Goal: Information Seeking & Learning: Learn about a topic

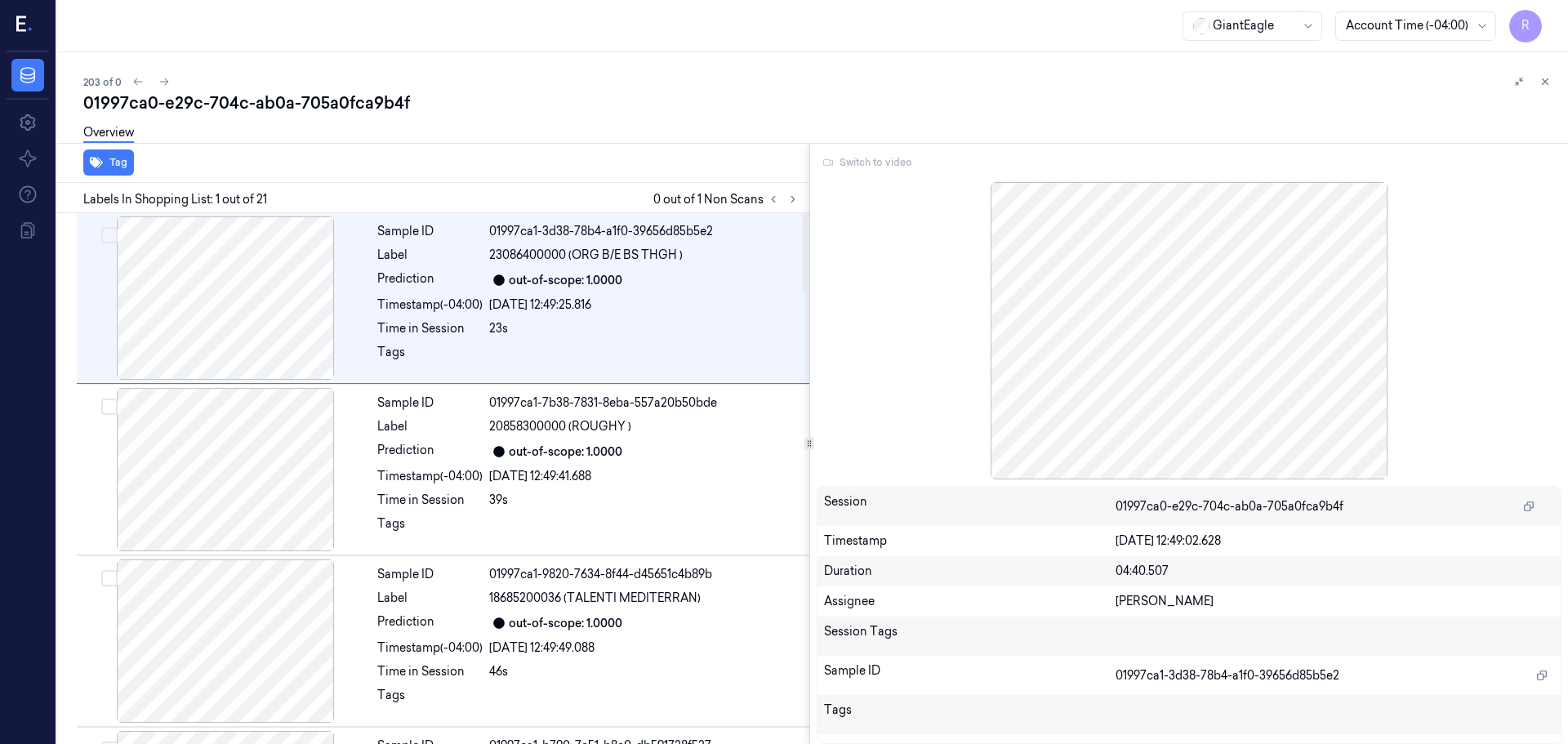
click at [880, 166] on div "Switch to video" at bounding box center [1189, 163] width 746 height 26
click at [924, 292] on div at bounding box center [1189, 331] width 746 height 298
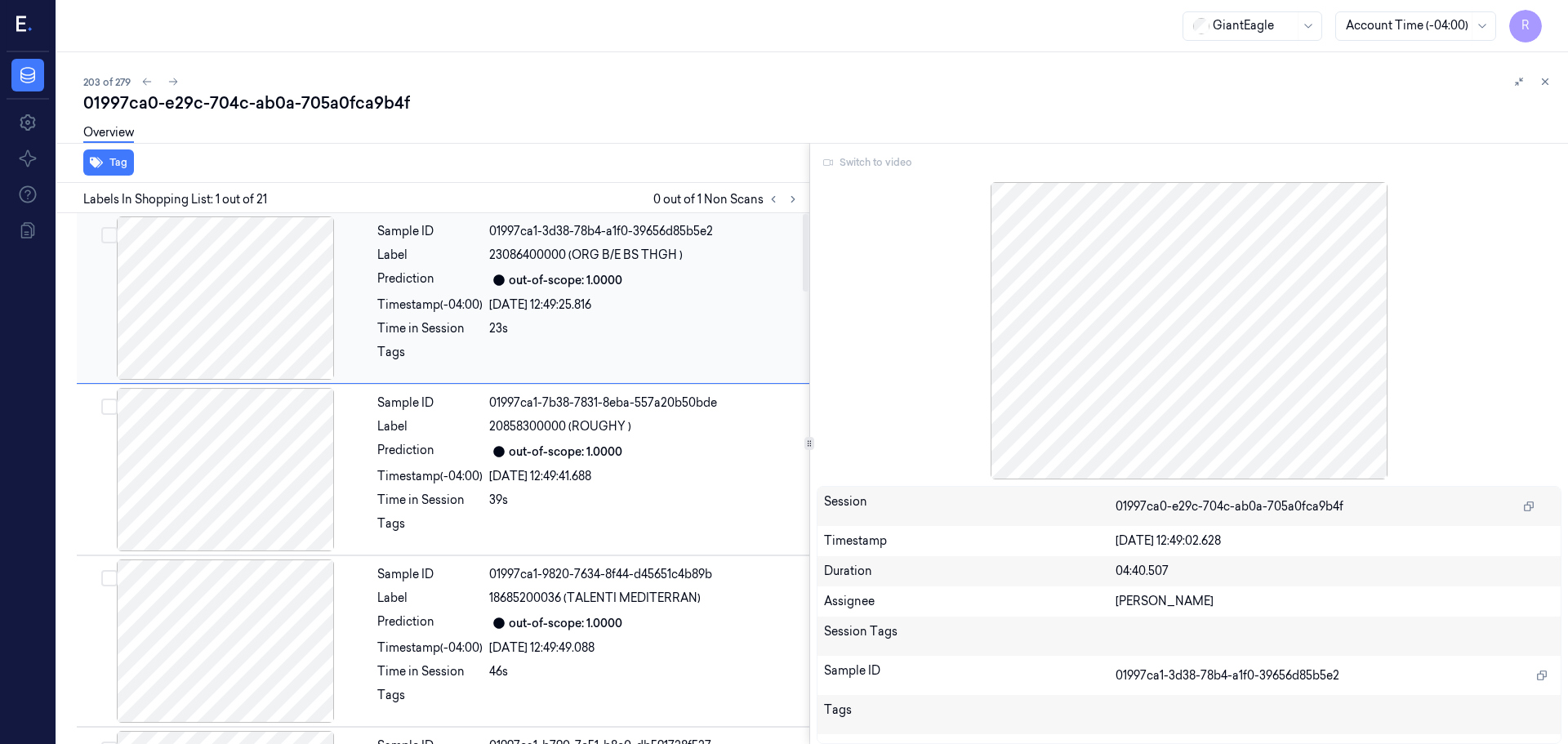
click at [550, 285] on div "out-of-scope: 1.0000" at bounding box center [565, 280] width 113 height 17
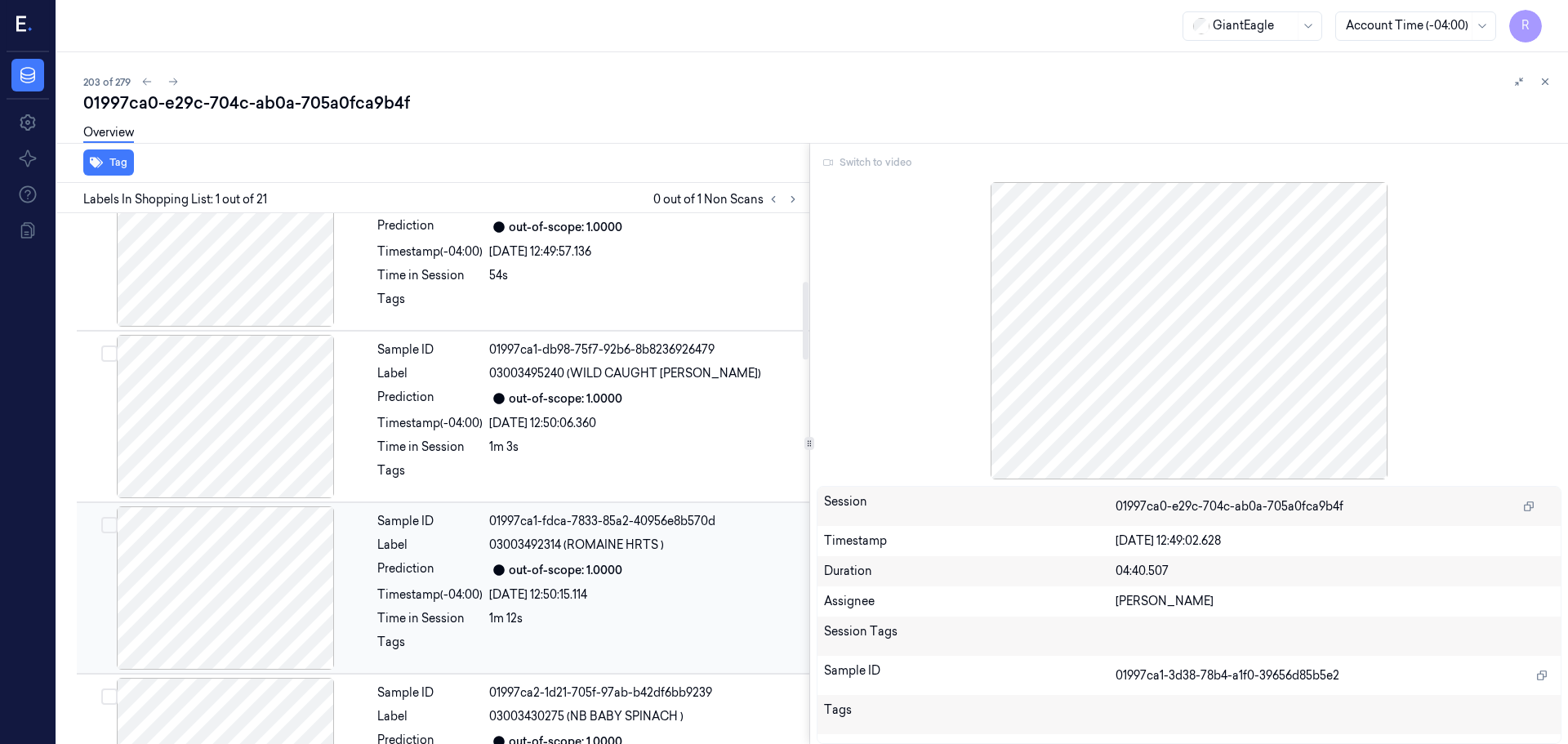
scroll to position [571, 0]
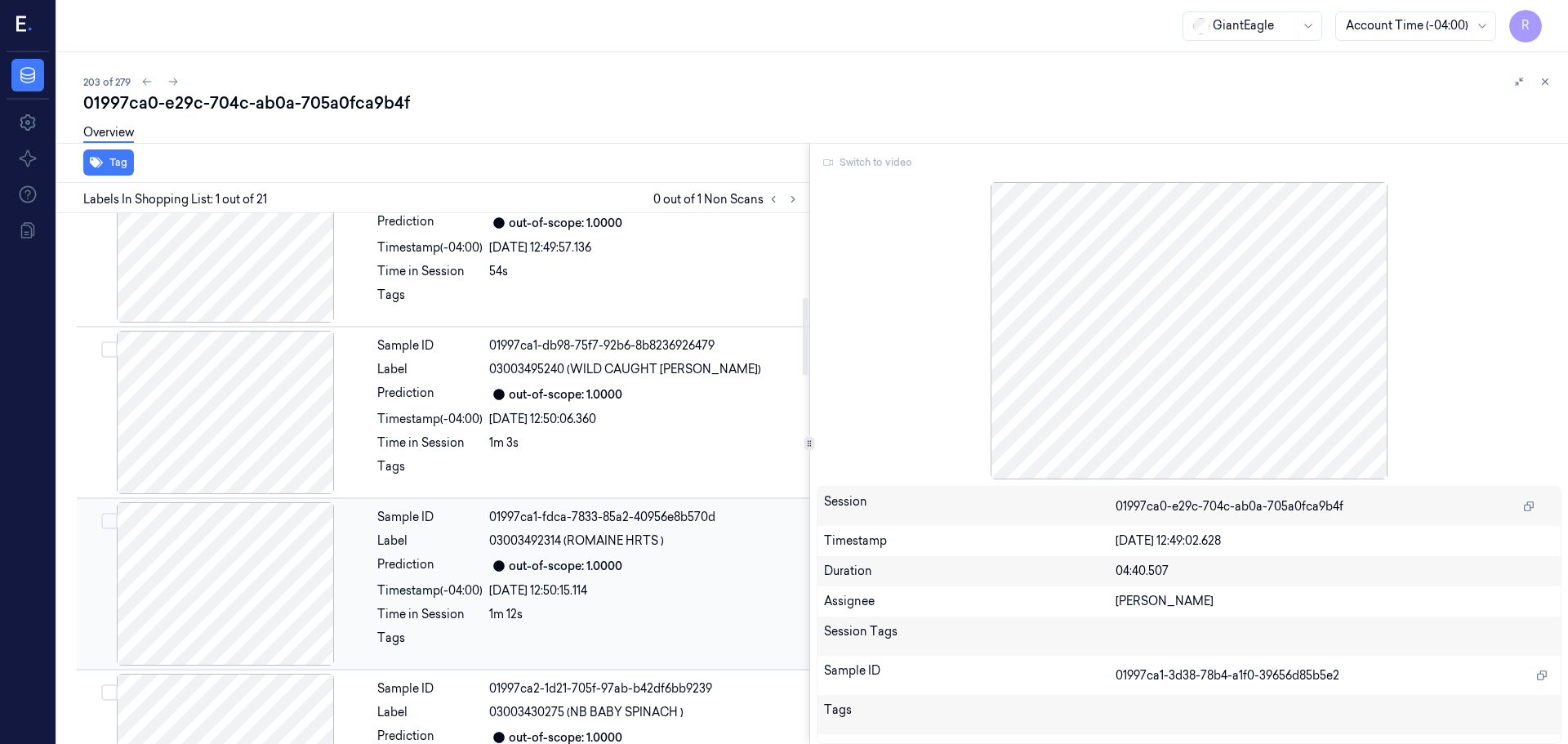
click at [522, 555] on div "Sample ID 01997ca1-fdca-7833-85a2-40956e8b570d Label 03003492314 (ROMAINE HRTS …" at bounding box center [588, 583] width 435 height 164
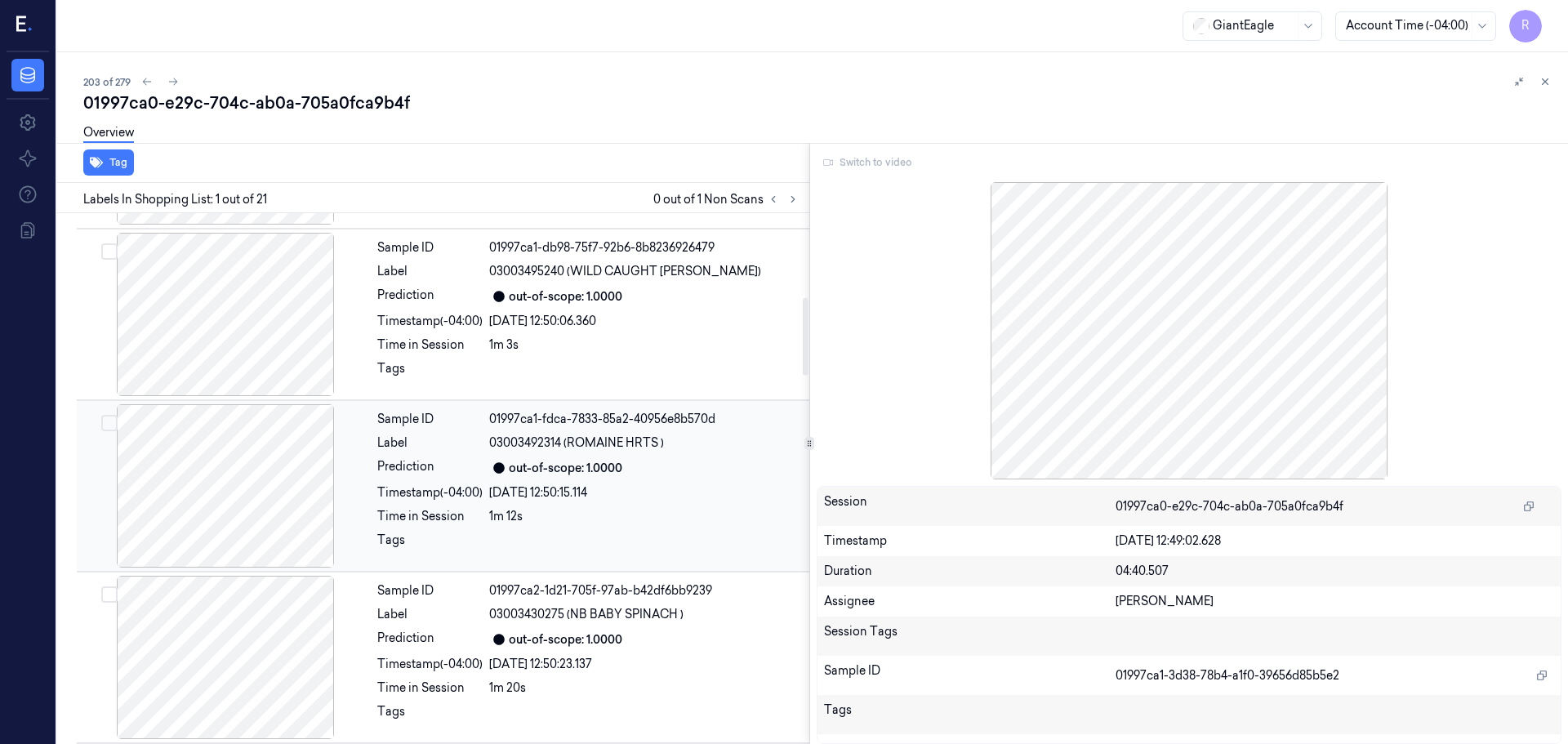
click at [522, 555] on div "Sample ID 01997ca1-fdca-7833-85a2-40956e8b570d Label 03003492314 (ROMAINE HRTS …" at bounding box center [588, 486] width 435 height 164
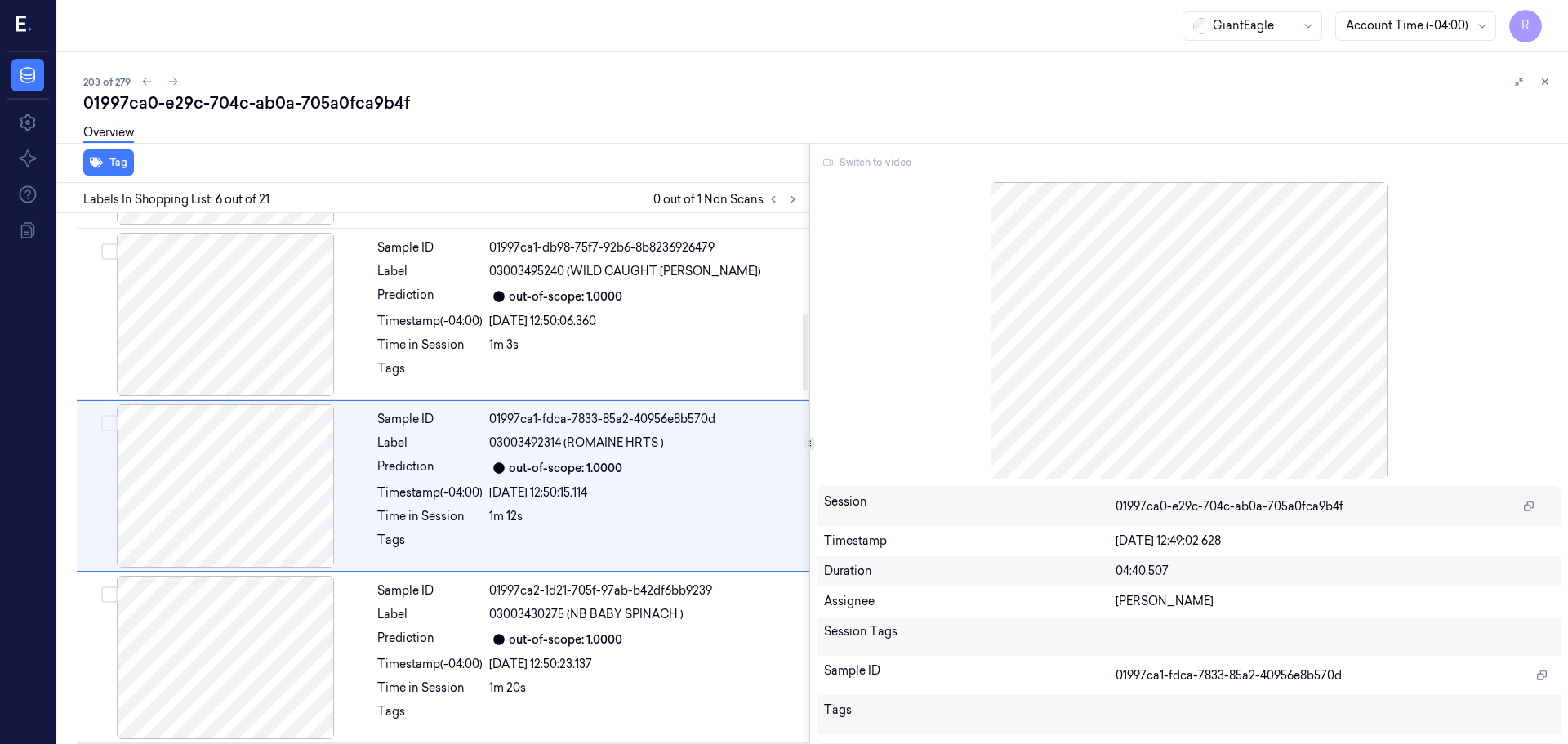
scroll to position [678, 0]
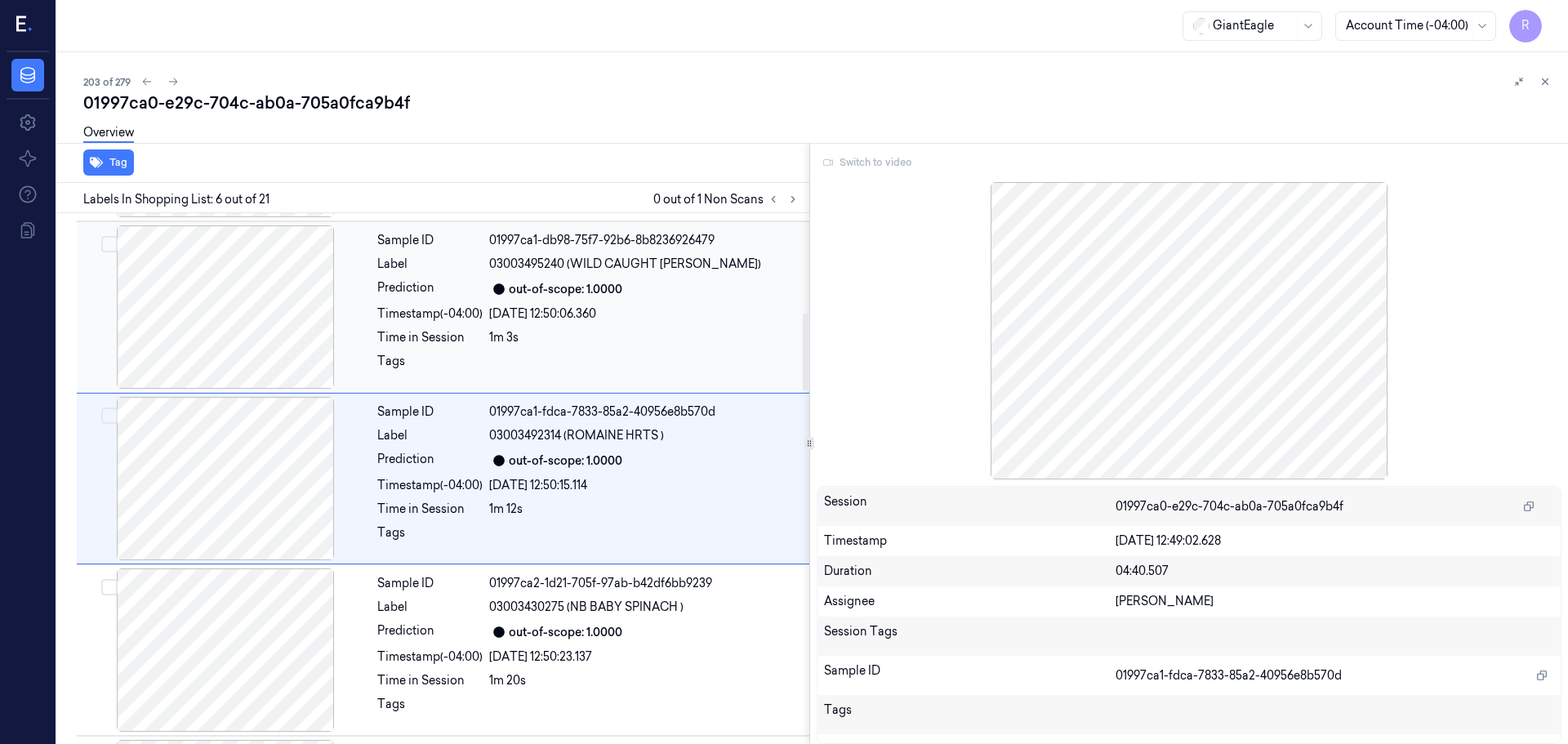
click at [629, 336] on div "1m 3s" at bounding box center [644, 337] width 310 height 17
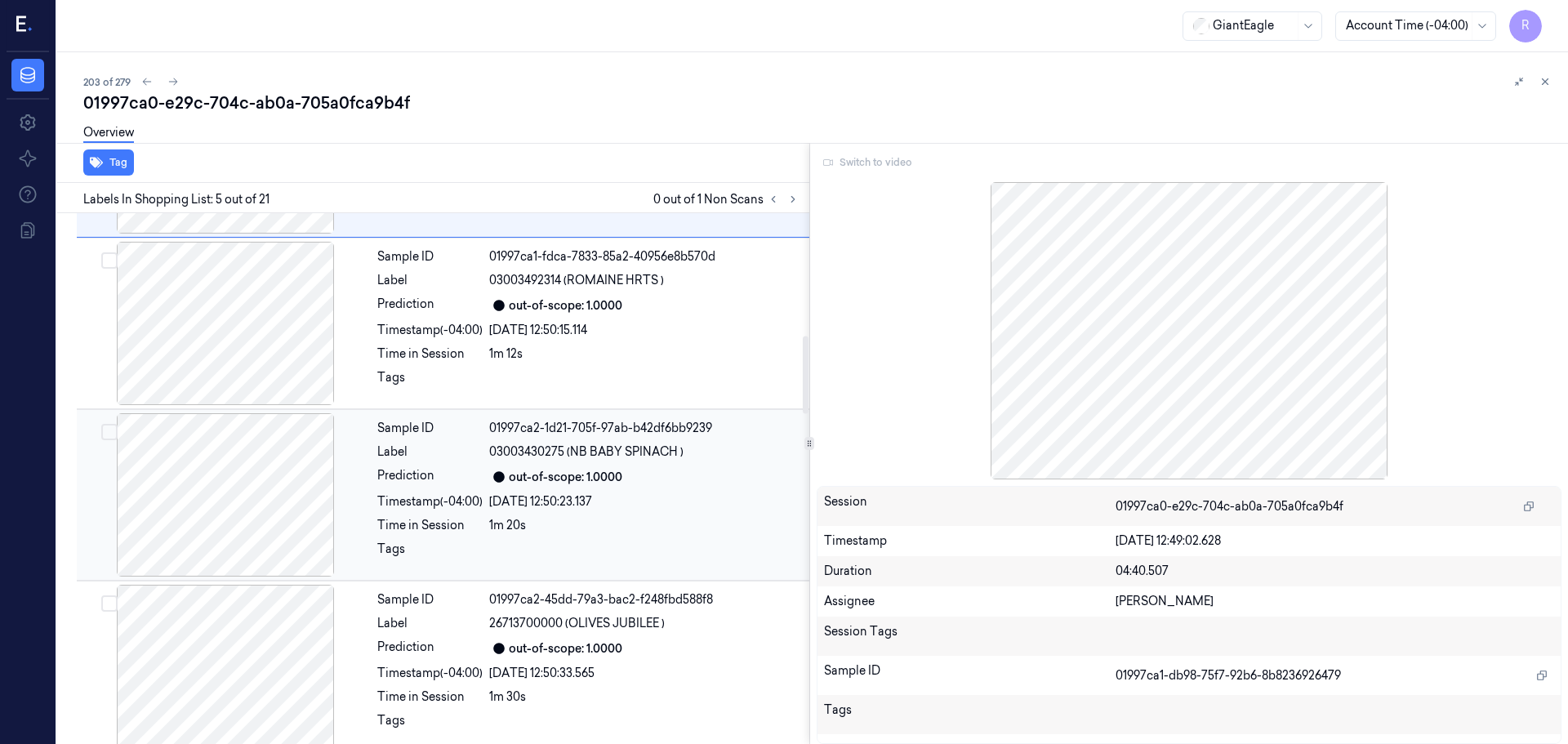
click at [631, 479] on div "out-of-scope: 1.0000" at bounding box center [644, 477] width 310 height 20
